Goal: Book appointment/travel/reservation

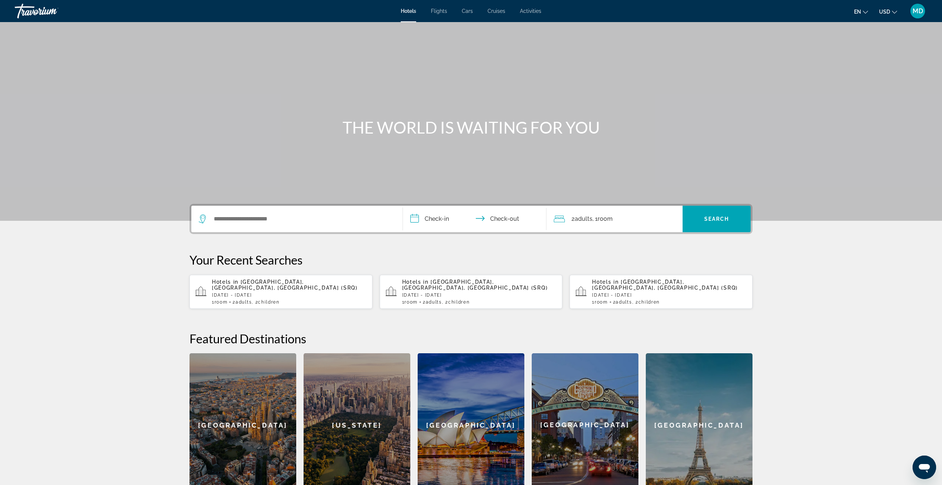
click at [534, 11] on span "Activities" at bounding box center [530, 11] width 21 height 6
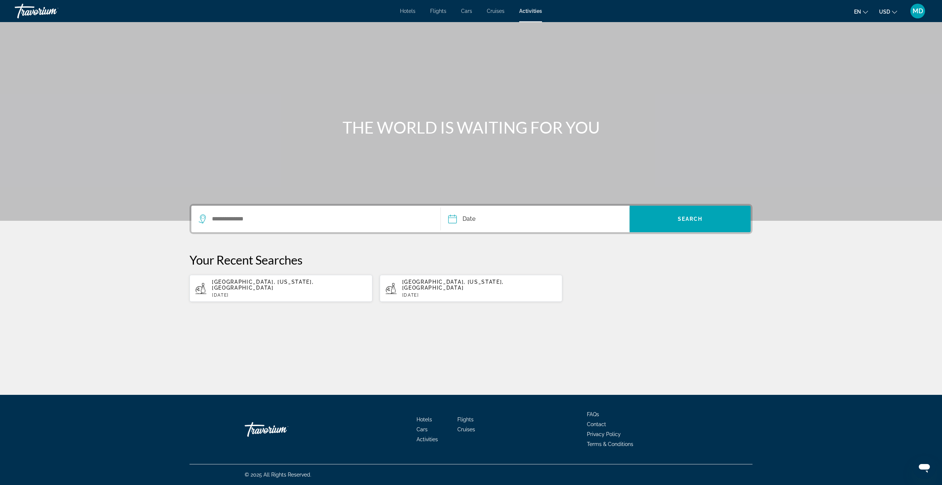
click at [296, 229] on div "Search widget" at bounding box center [316, 219] width 234 height 26
click at [284, 220] on input "Search widget" at bounding box center [320, 218] width 218 height 11
drag, startPoint x: 221, startPoint y: 248, endPoint x: 315, endPoint y: 241, distance: 93.3
click at [221, 248] on button "[GEOGRAPHIC_DATA], [US_STATE], [GEOGRAPHIC_DATA]" at bounding box center [316, 243] width 235 height 14
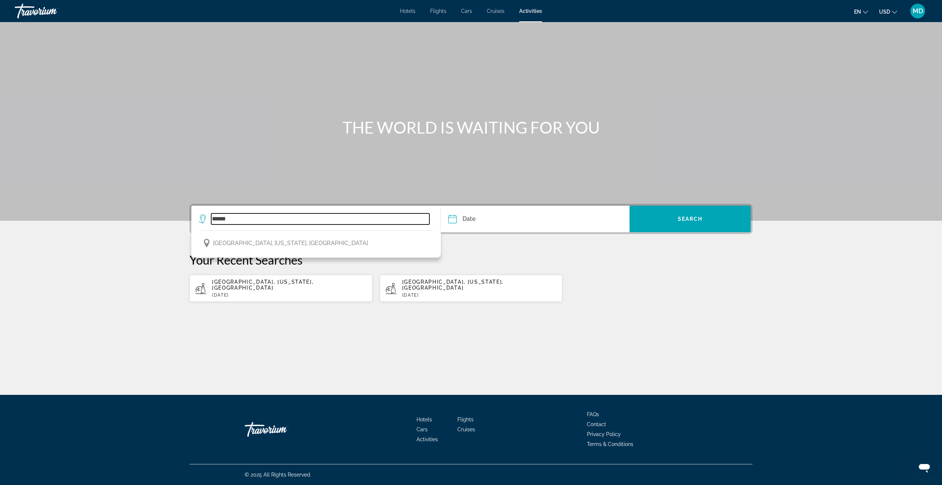
type input "**********"
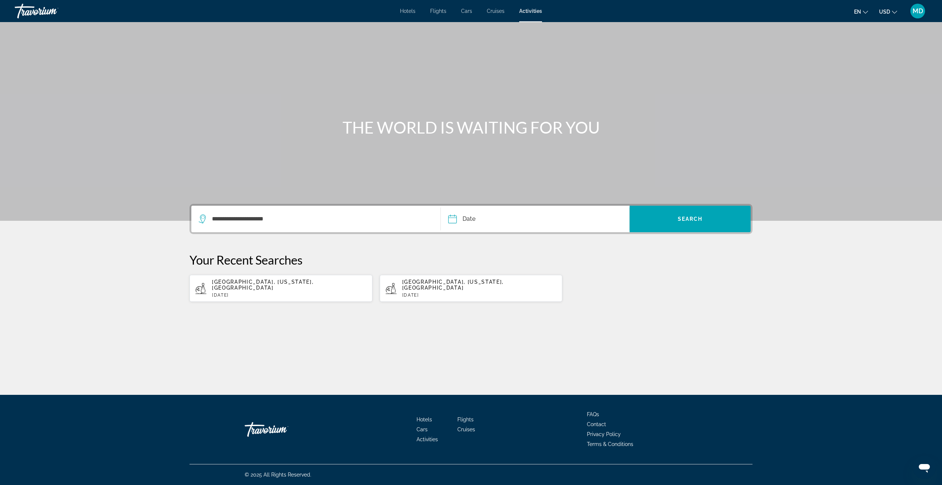
click at [473, 219] on input "Date" at bounding box center [492, 220] width 93 height 29
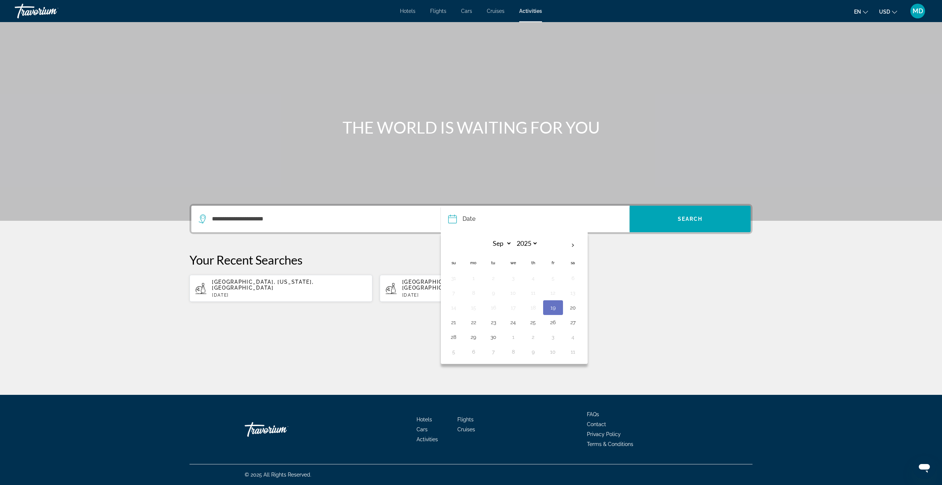
click at [574, 323] on button "27" at bounding box center [573, 322] width 12 height 10
type input "**********"
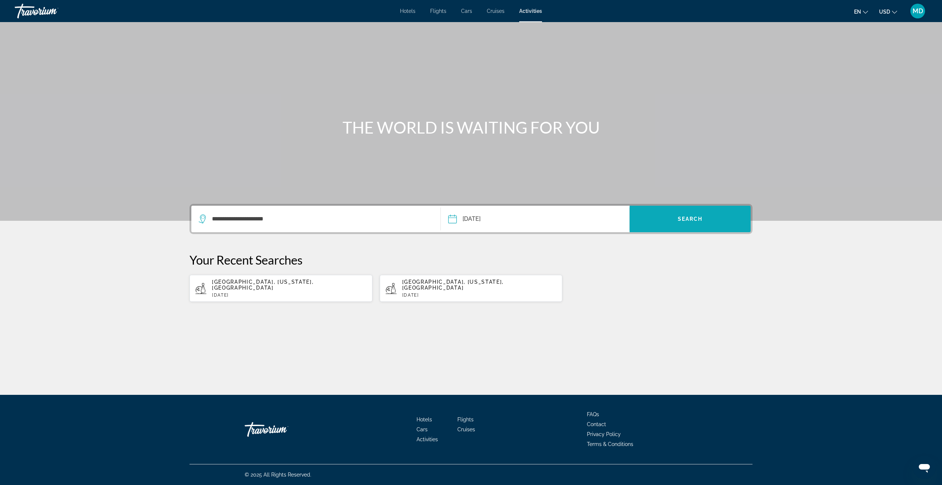
click at [651, 220] on span "Search widget" at bounding box center [689, 219] width 121 height 18
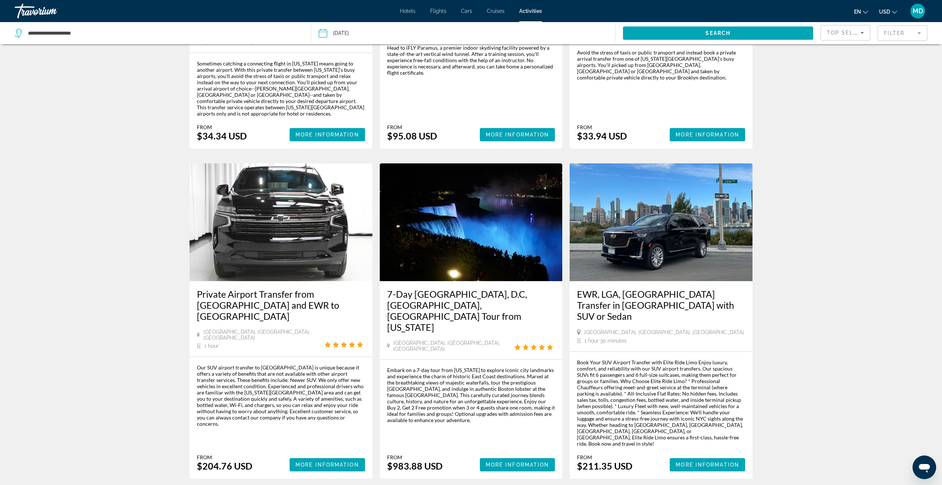
scroll to position [909, 0]
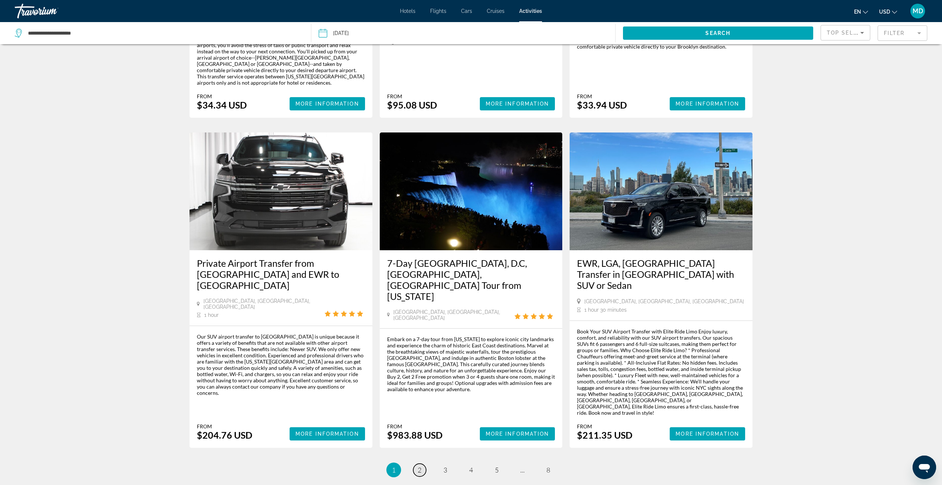
click at [418, 466] on span "2" at bounding box center [420, 470] width 4 height 8
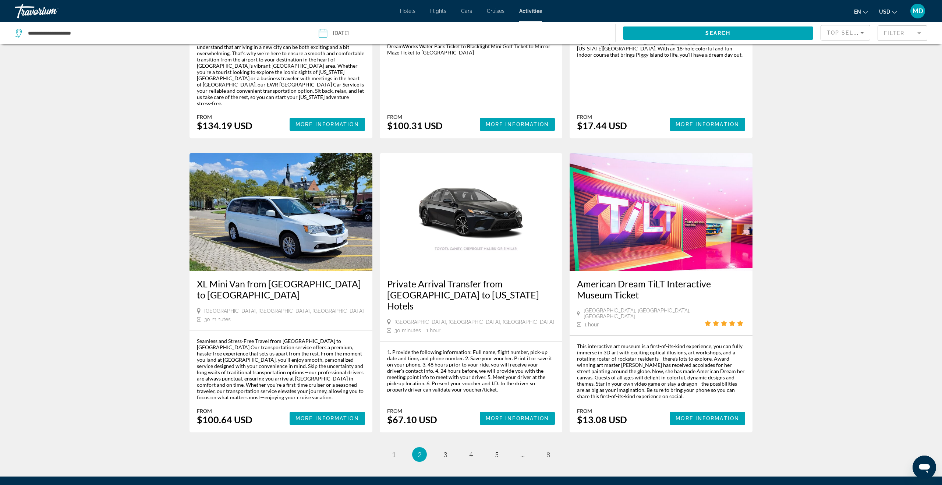
scroll to position [874, 0]
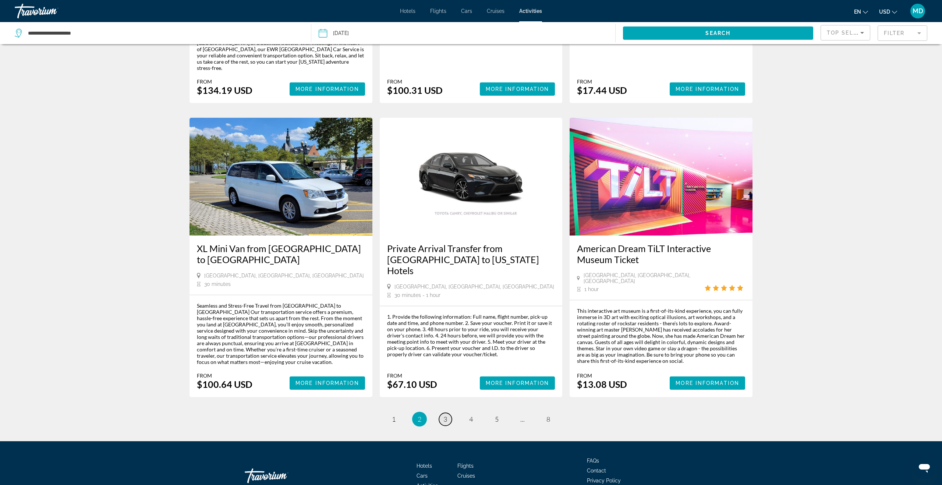
click at [447, 415] on span "3" at bounding box center [445, 419] width 4 height 8
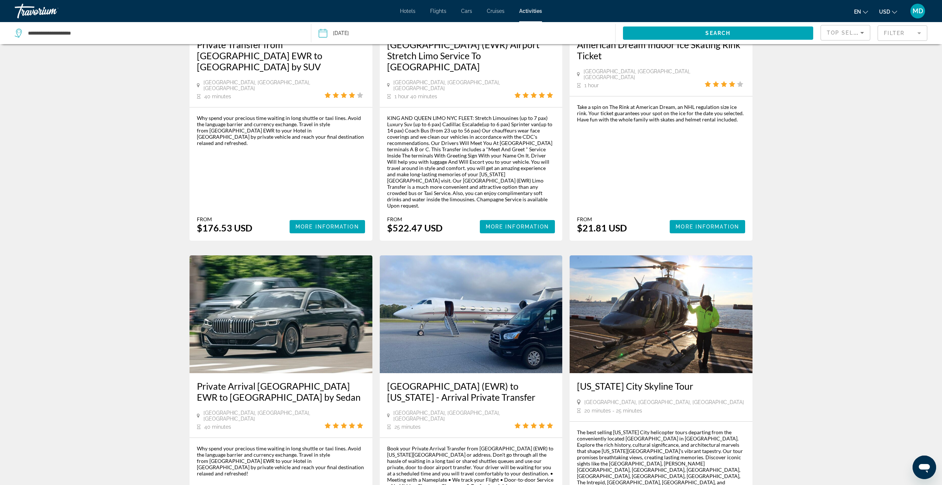
scroll to position [870, 0]
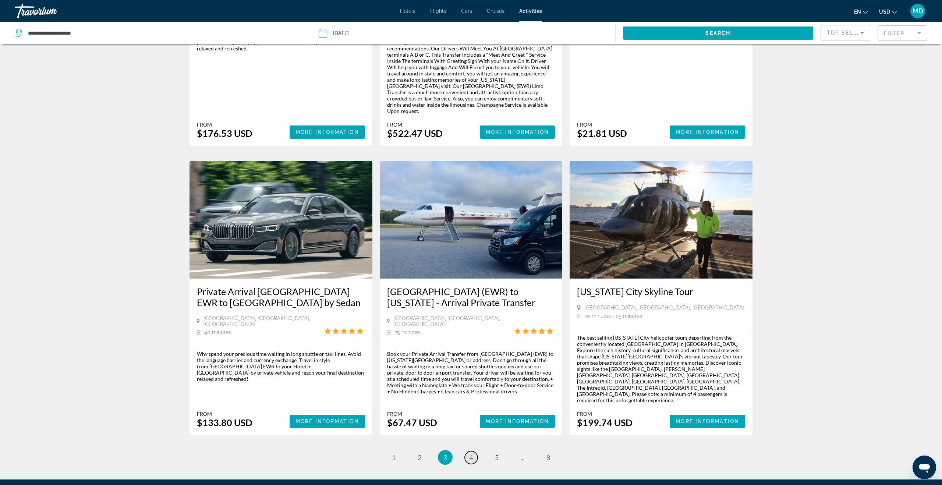
click at [469, 453] on span "4" at bounding box center [471, 457] width 4 height 8
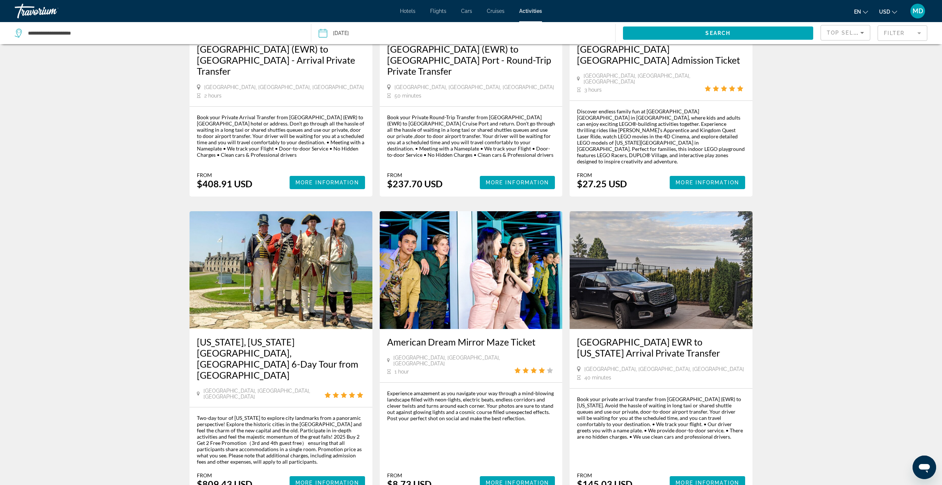
scroll to position [868, 0]
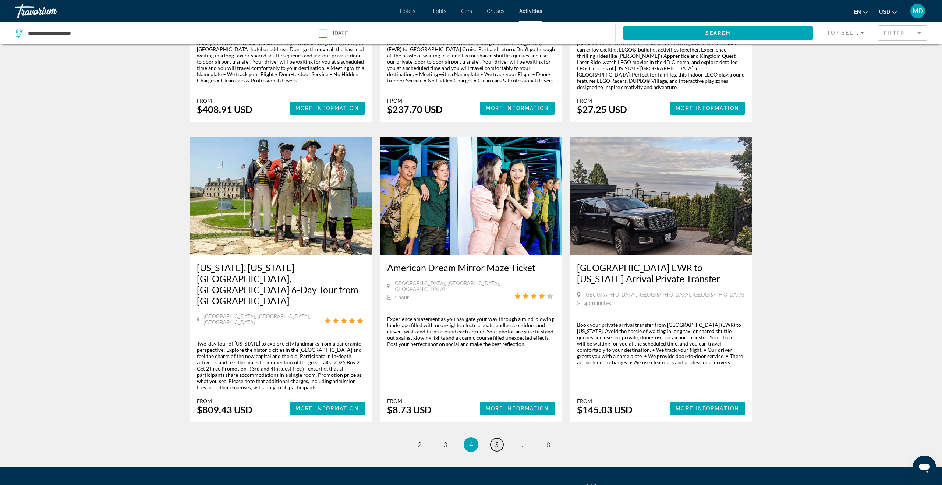
click at [497, 440] on span "5" at bounding box center [497, 444] width 4 height 8
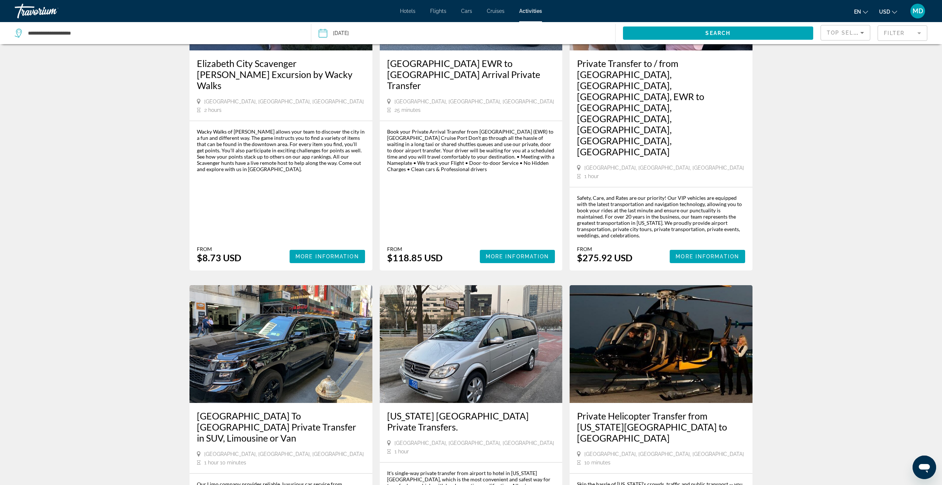
scroll to position [888, 0]
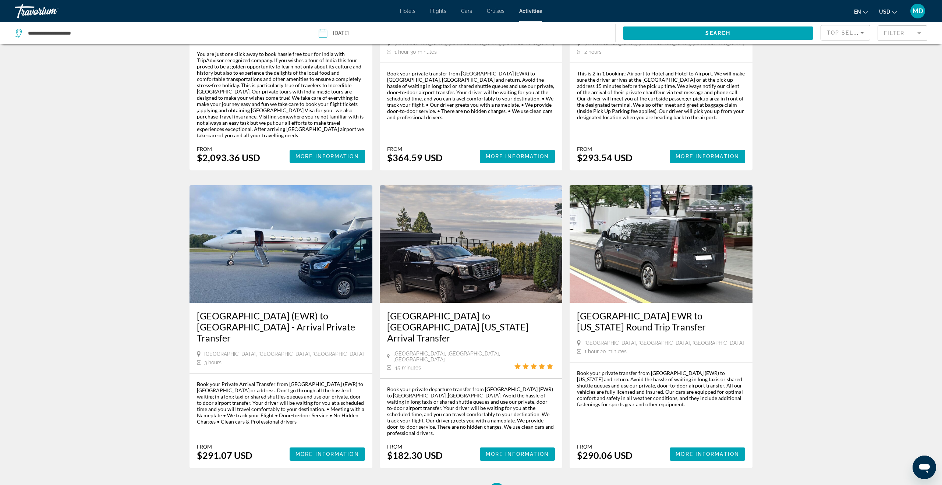
scroll to position [777, 0]
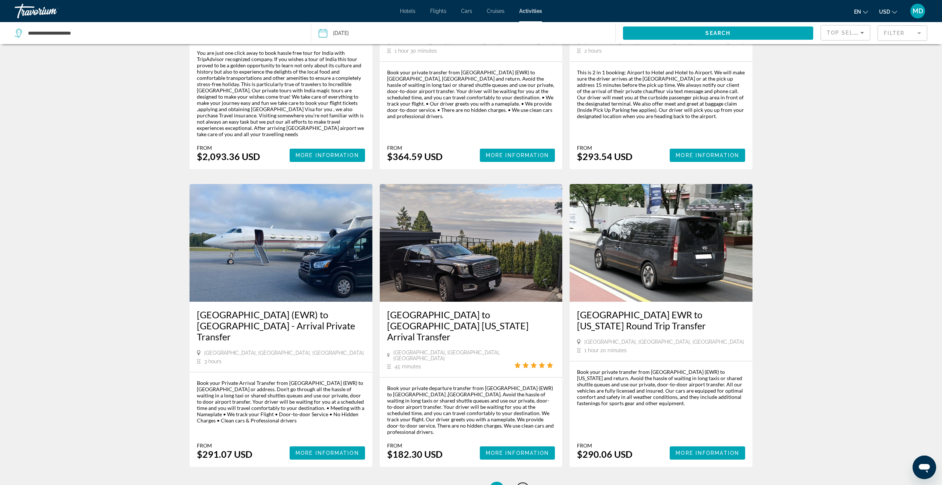
click at [521, 484] on span "7" at bounding box center [523, 489] width 4 height 8
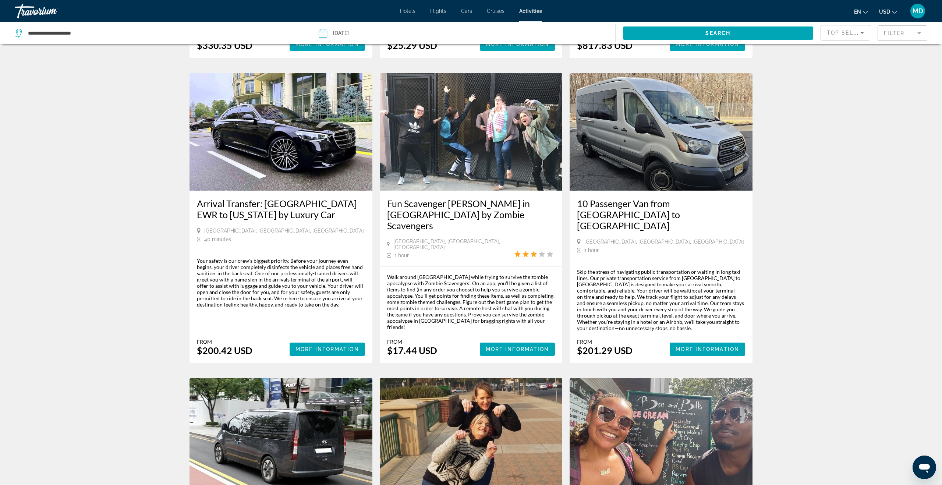
scroll to position [626, 0]
